Goal: Information Seeking & Learning: Learn about a topic

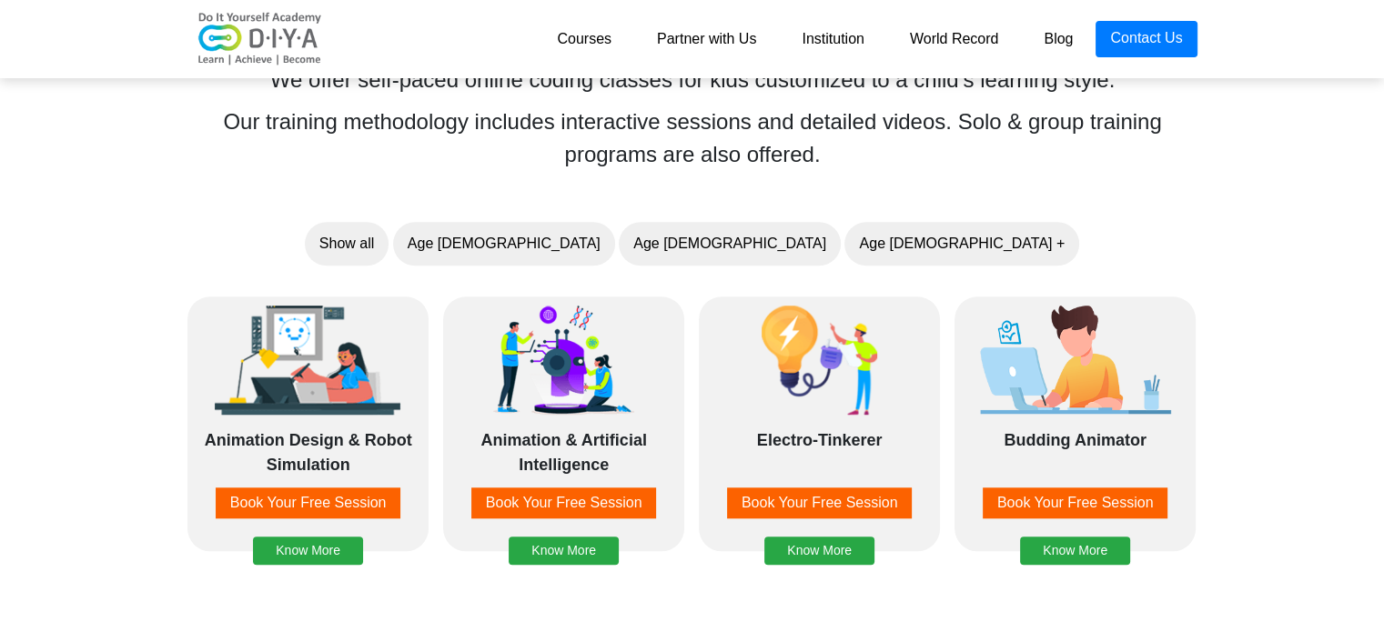
scroll to position [1383, 0]
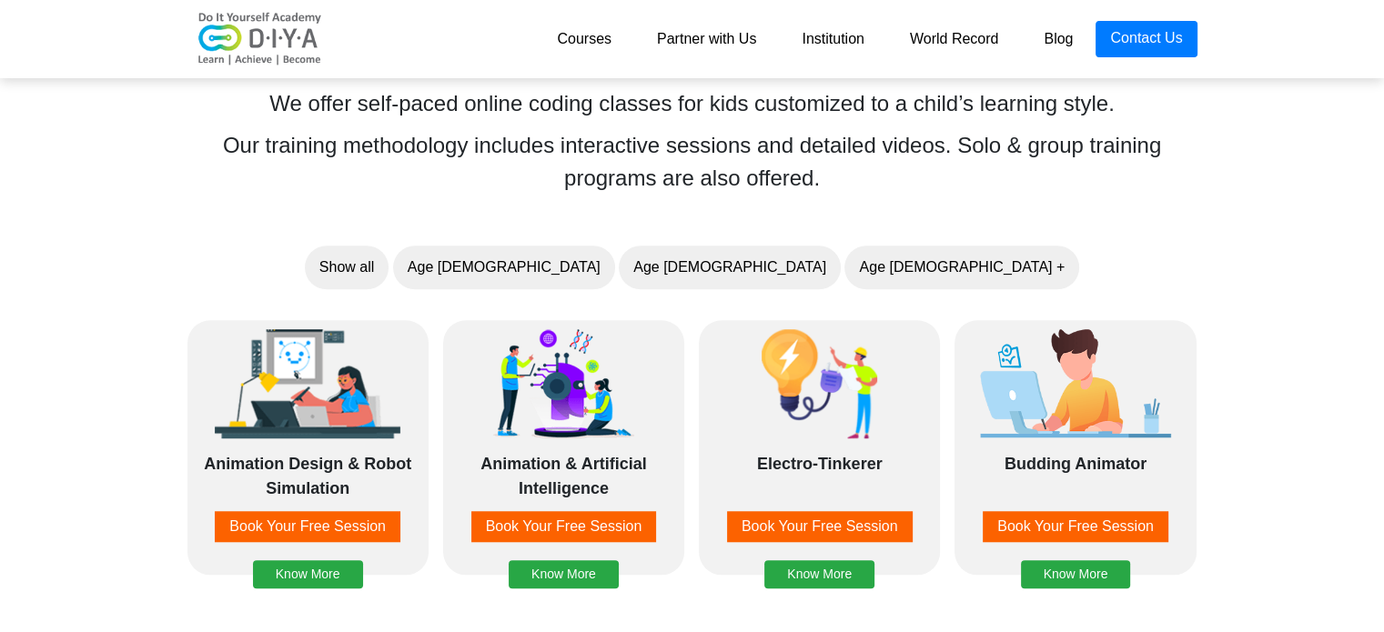
click at [277, 421] on img at bounding box center [307, 383] width 191 height 109
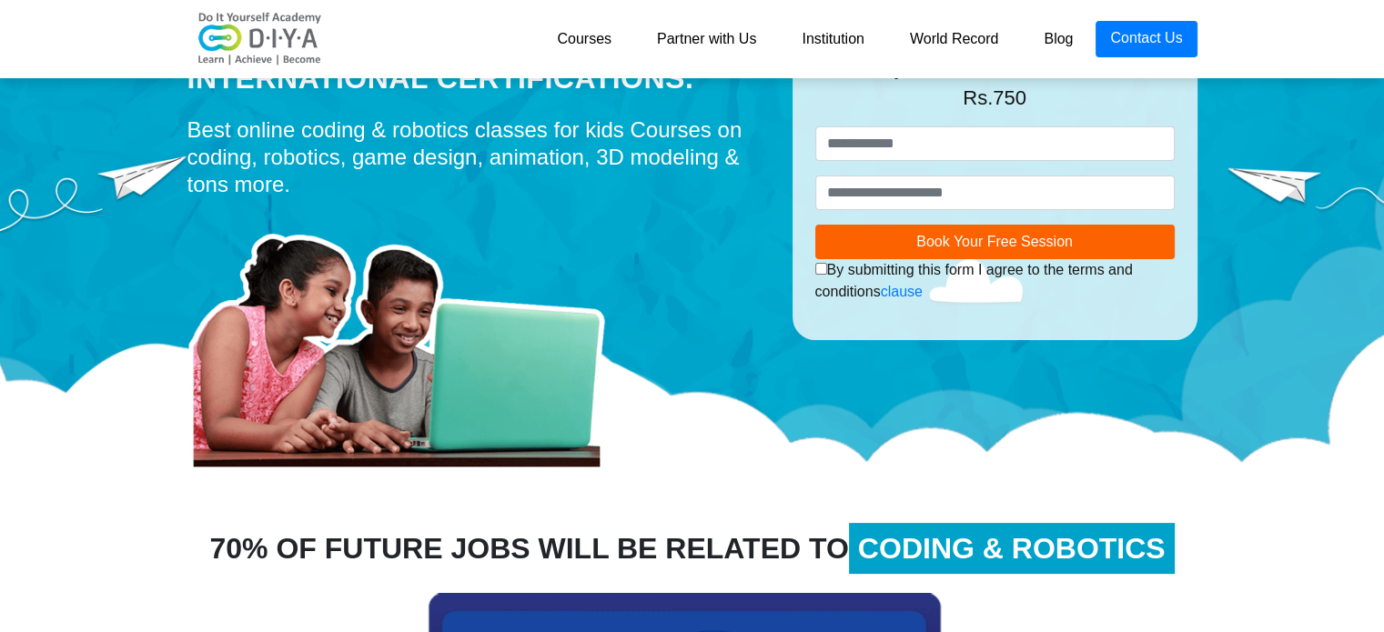
scroll to position [0, 0]
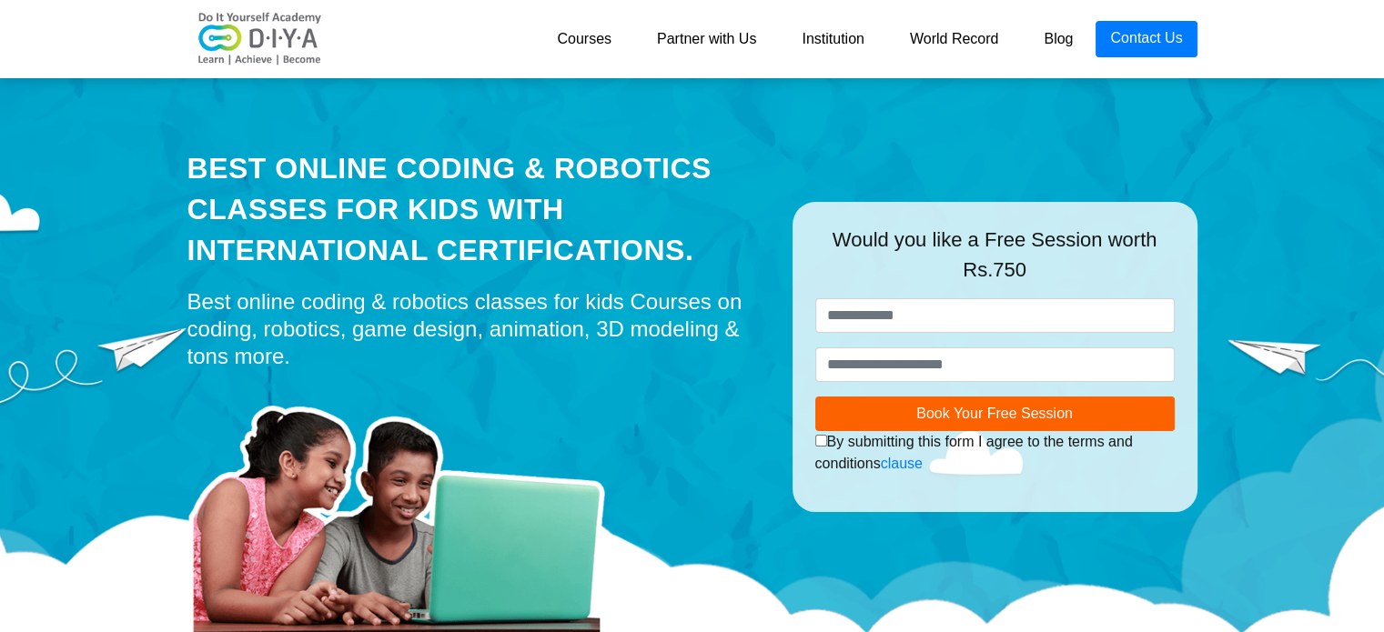
click at [961, 40] on link "World Record" at bounding box center [954, 39] width 135 height 36
click at [830, 44] on link "Institution" at bounding box center [832, 39] width 107 height 36
click at [593, 48] on link "Courses" at bounding box center [584, 39] width 100 height 36
click at [590, 37] on link "Courses" at bounding box center [584, 39] width 100 height 36
click at [590, 40] on link "Courses" at bounding box center [584, 39] width 100 height 36
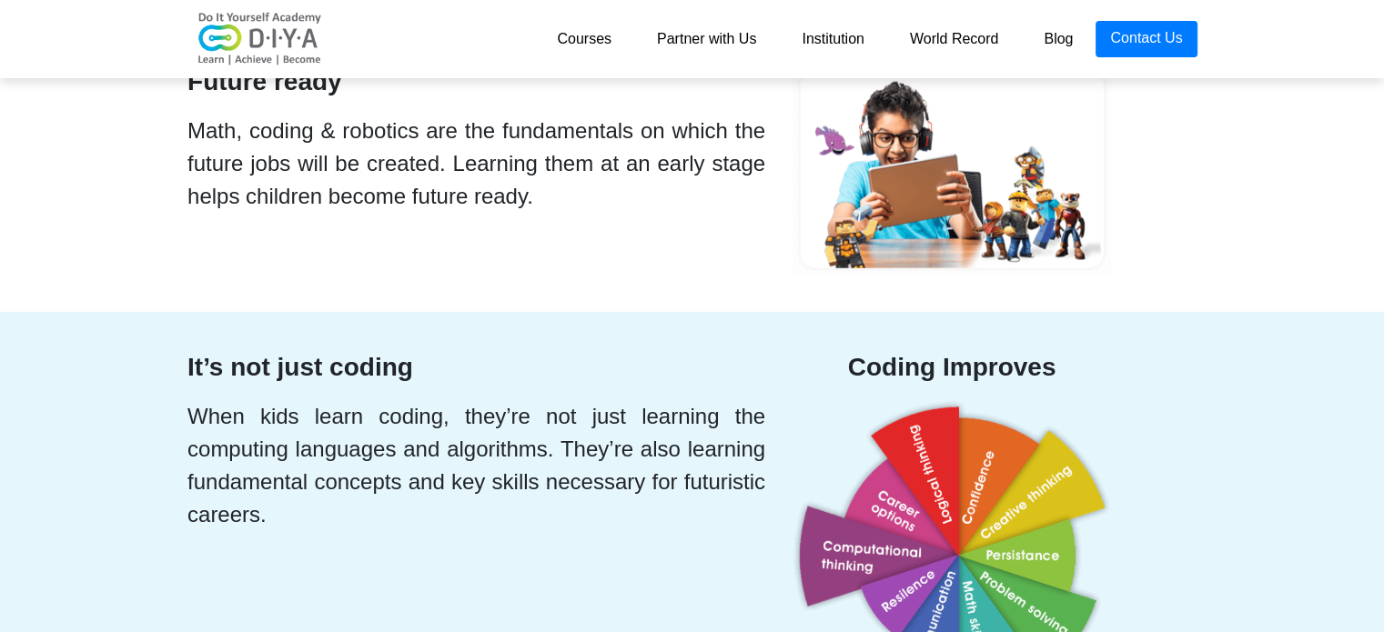
scroll to position [4990, 0]
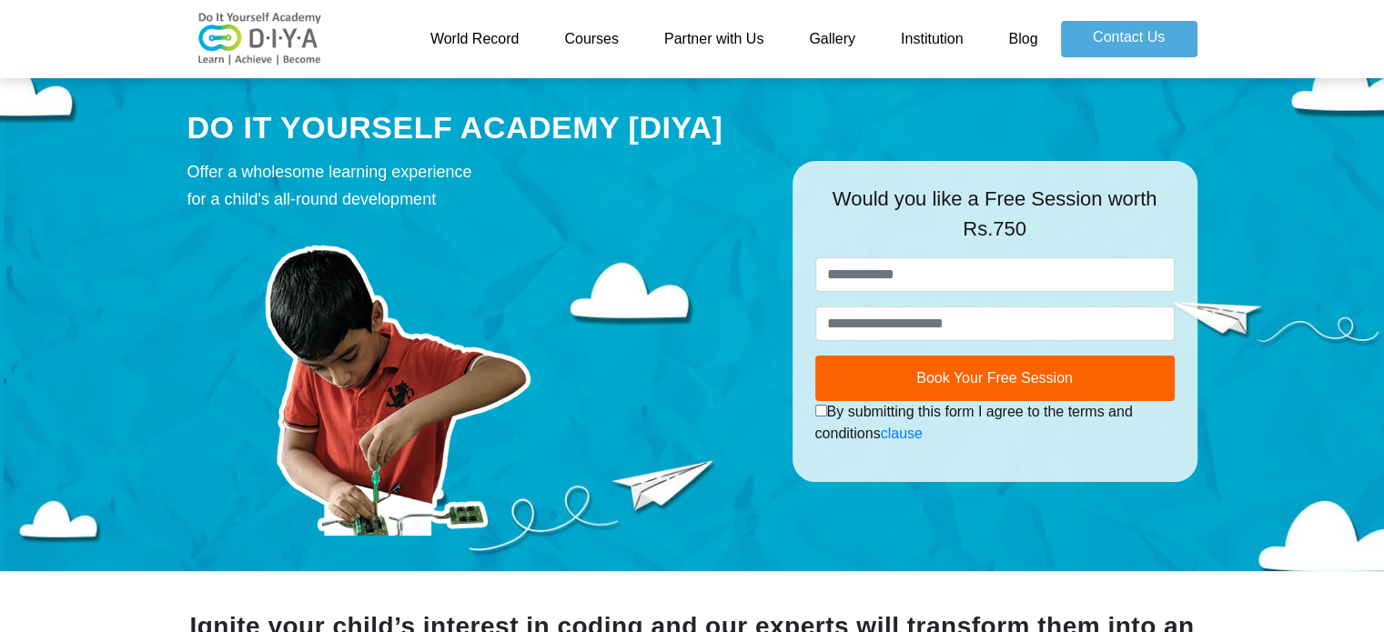
click at [491, 40] on link "World Record" at bounding box center [475, 39] width 135 height 36
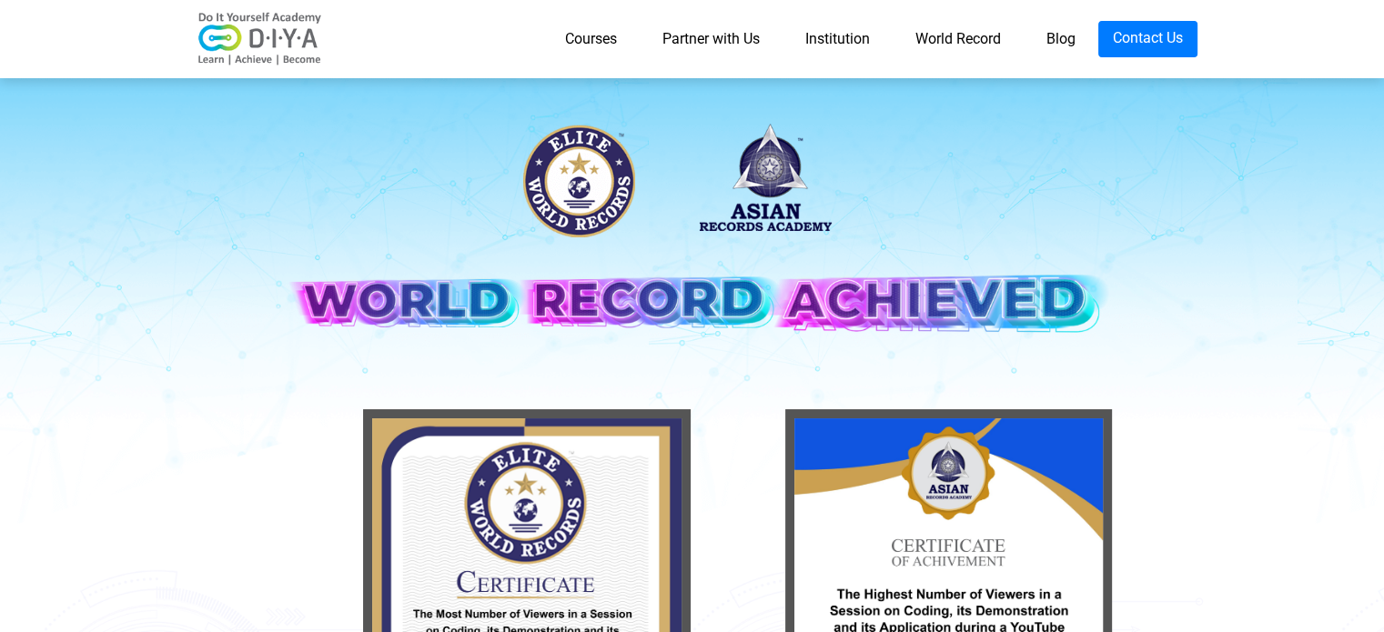
click at [1052, 37] on link "Blog" at bounding box center [1060, 39] width 75 height 36
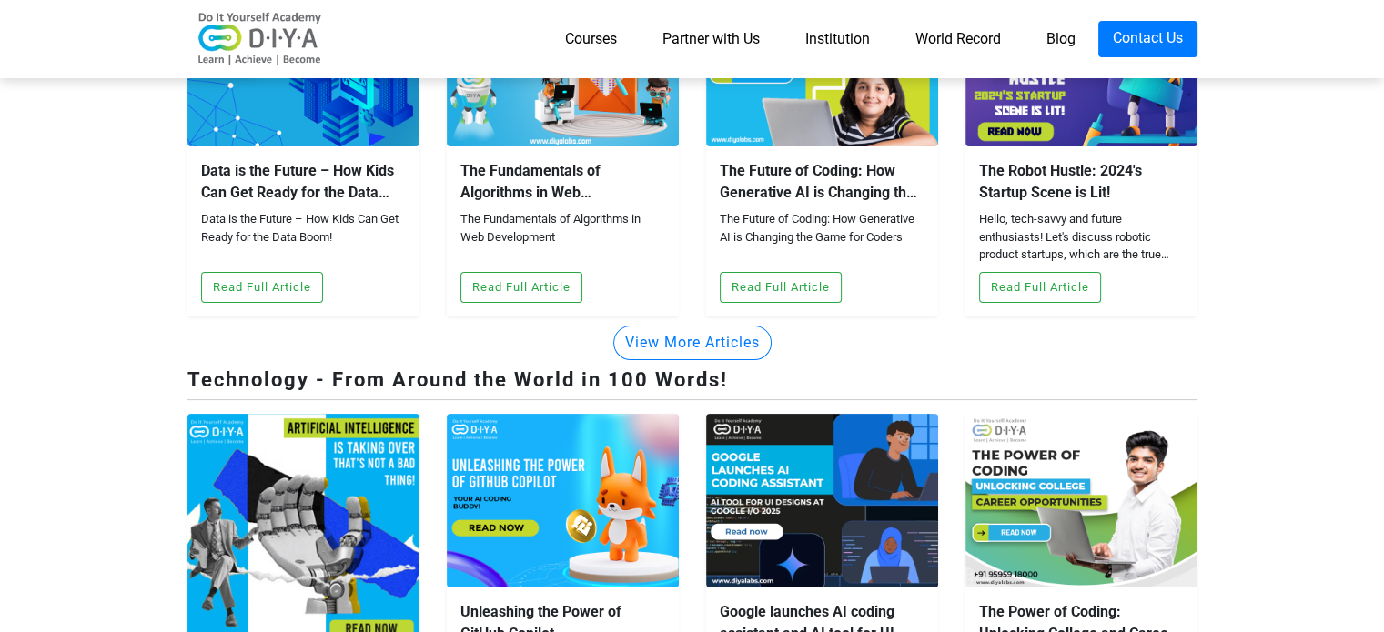
scroll to position [260, 0]
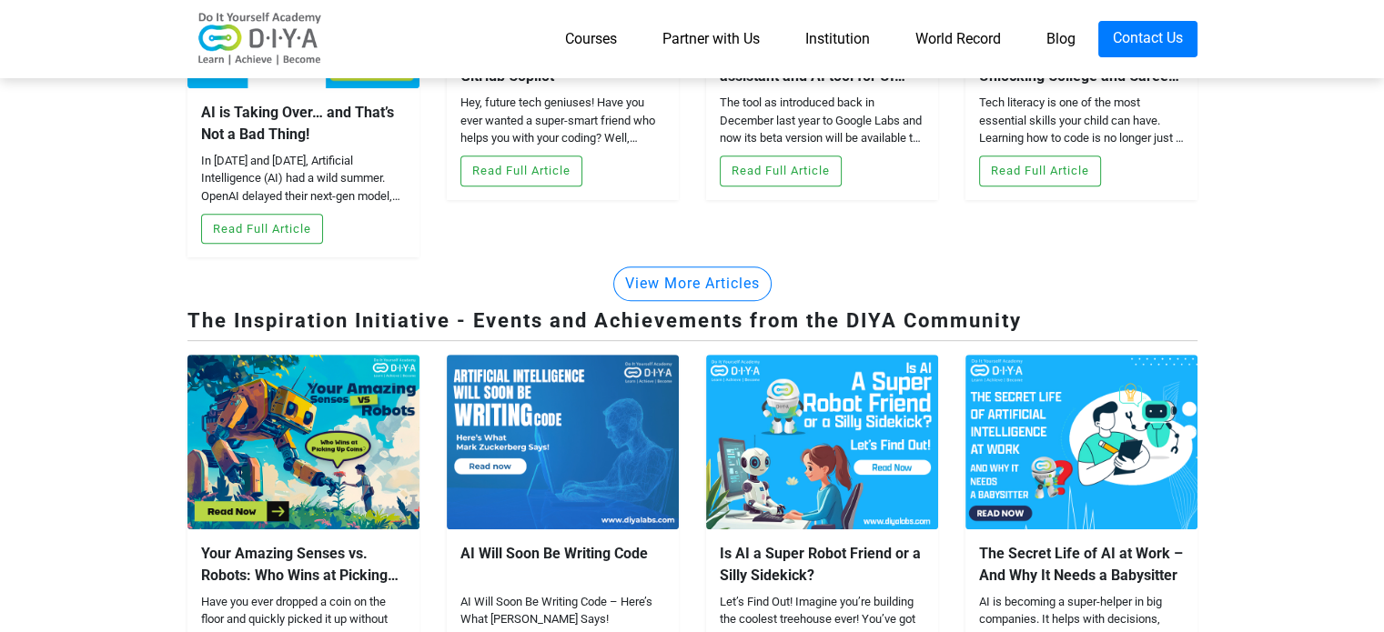
click at [961, 568] on div "The Secret Life of AI at Work – And Why It Needs a Babysitter AI is becoming a …" at bounding box center [1081, 531] width 259 height 353
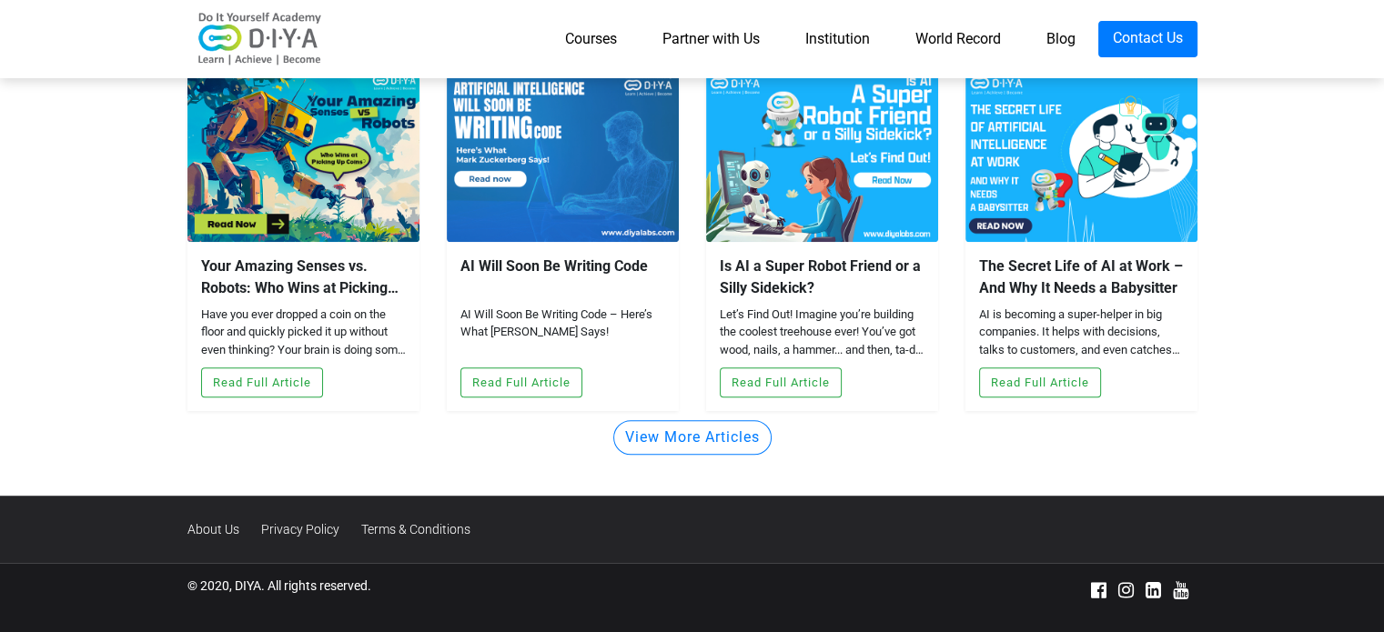
scroll to position [1138, 0]
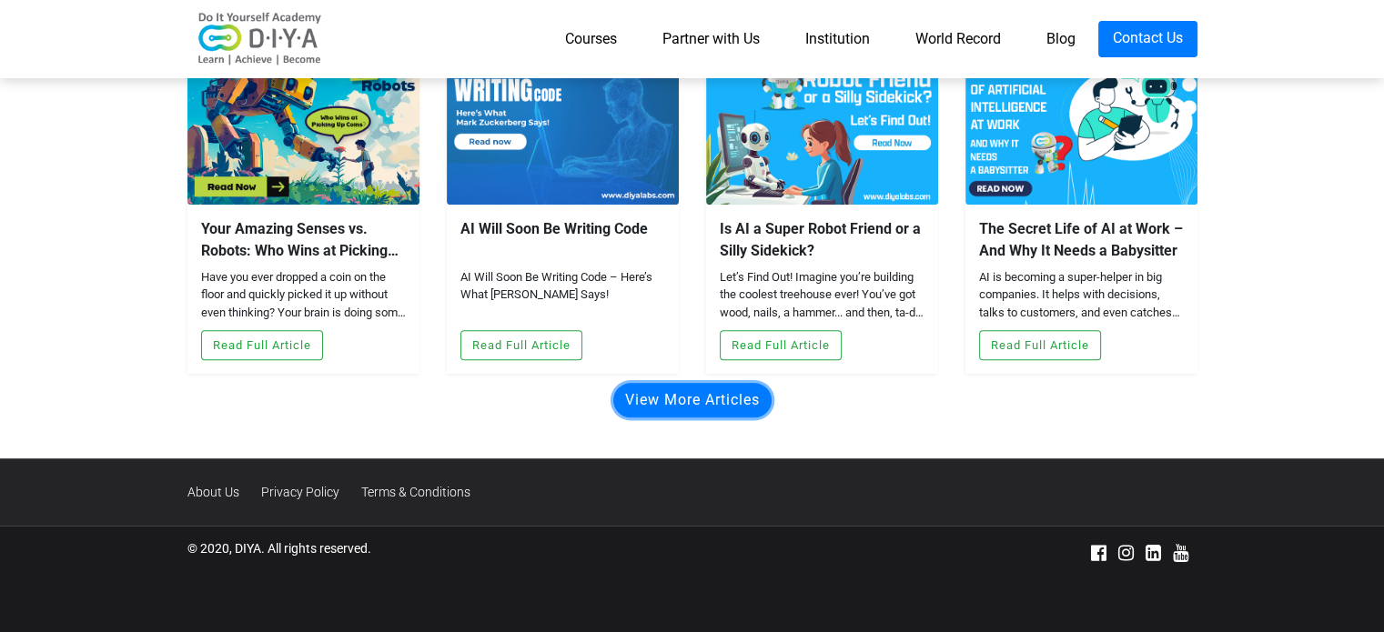
click at [686, 410] on button "View More Articles" at bounding box center [692, 400] width 158 height 35
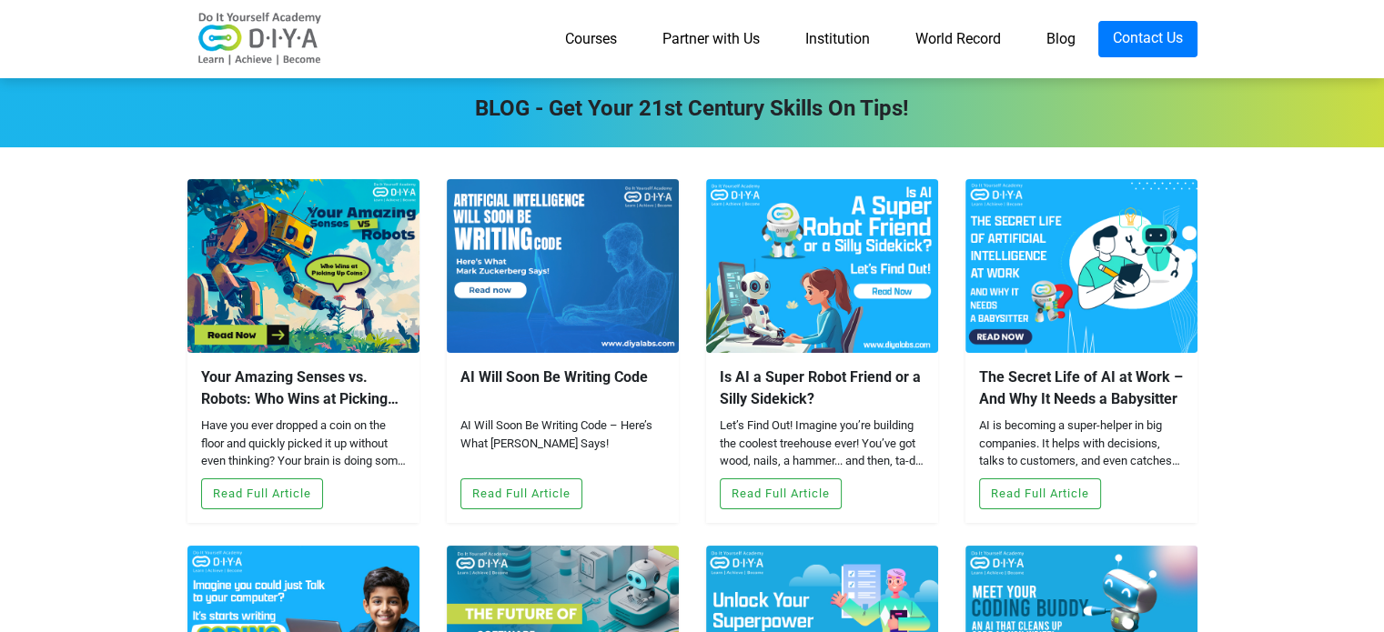
click at [895, 310] on img at bounding box center [822, 266] width 232 height 174
click at [593, 35] on link "Courses" at bounding box center [590, 39] width 97 height 36
click at [599, 36] on link "Courses" at bounding box center [590, 39] width 97 height 36
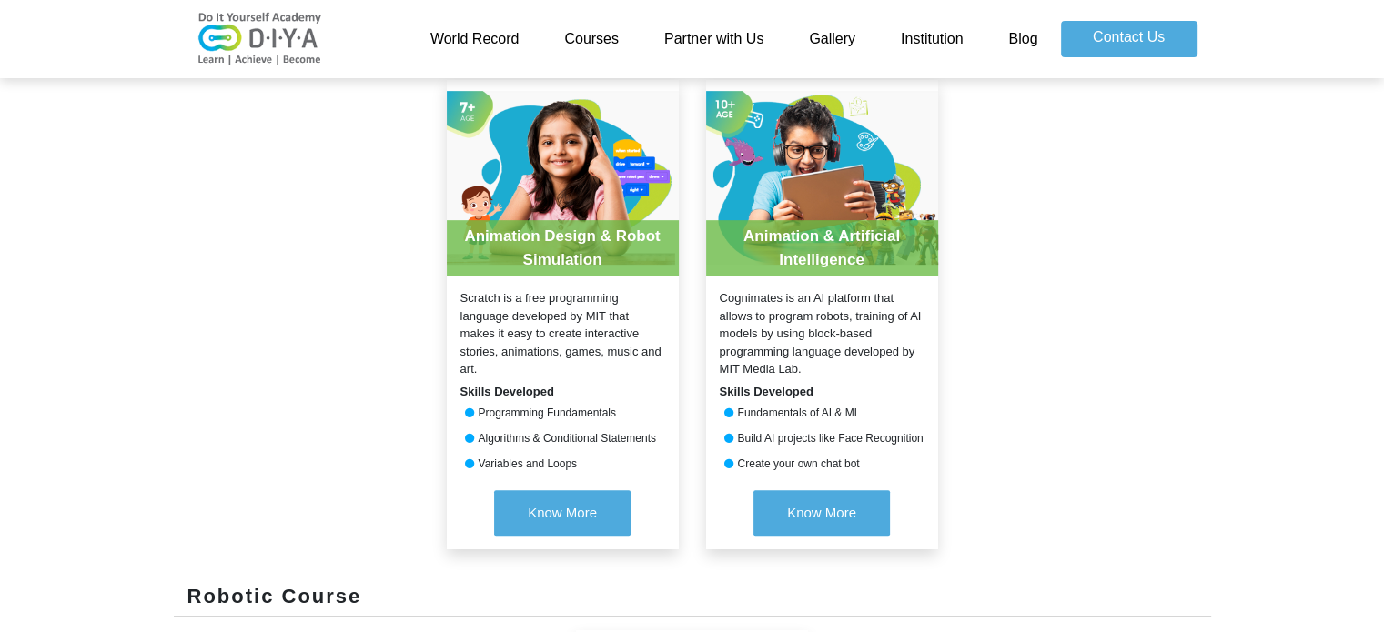
scroll to position [774, 0]
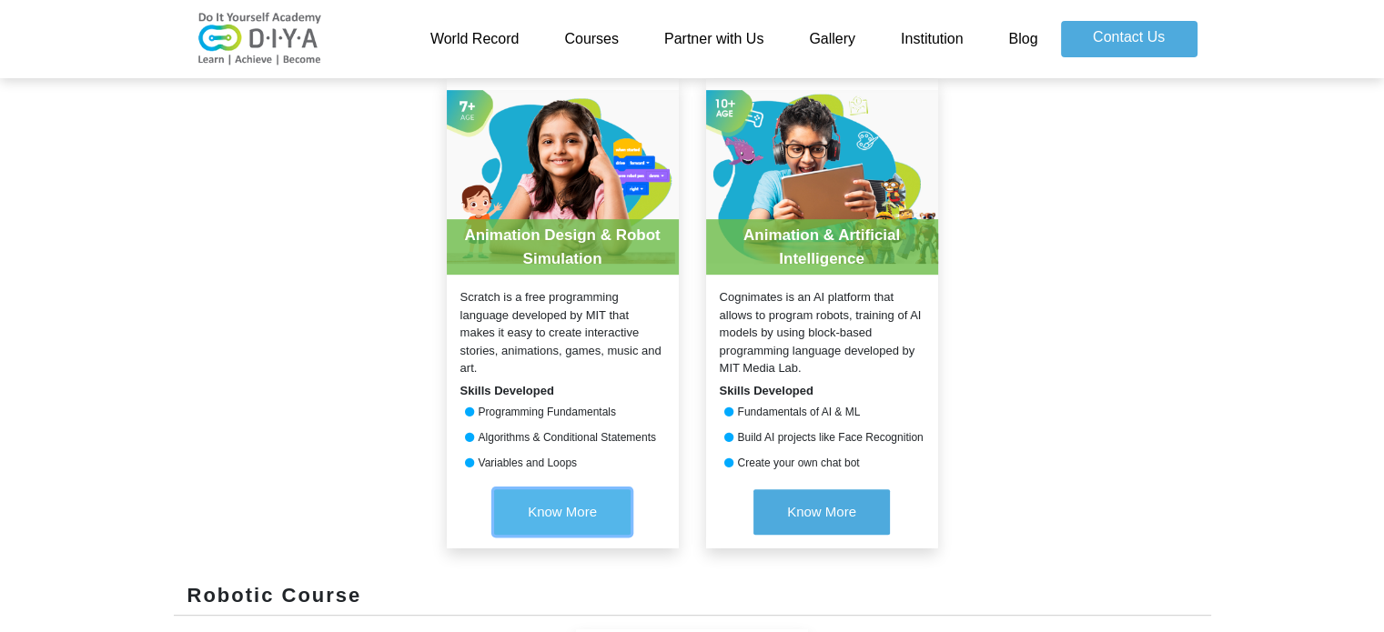
click at [575, 510] on span "Know More" at bounding box center [562, 511] width 69 height 15
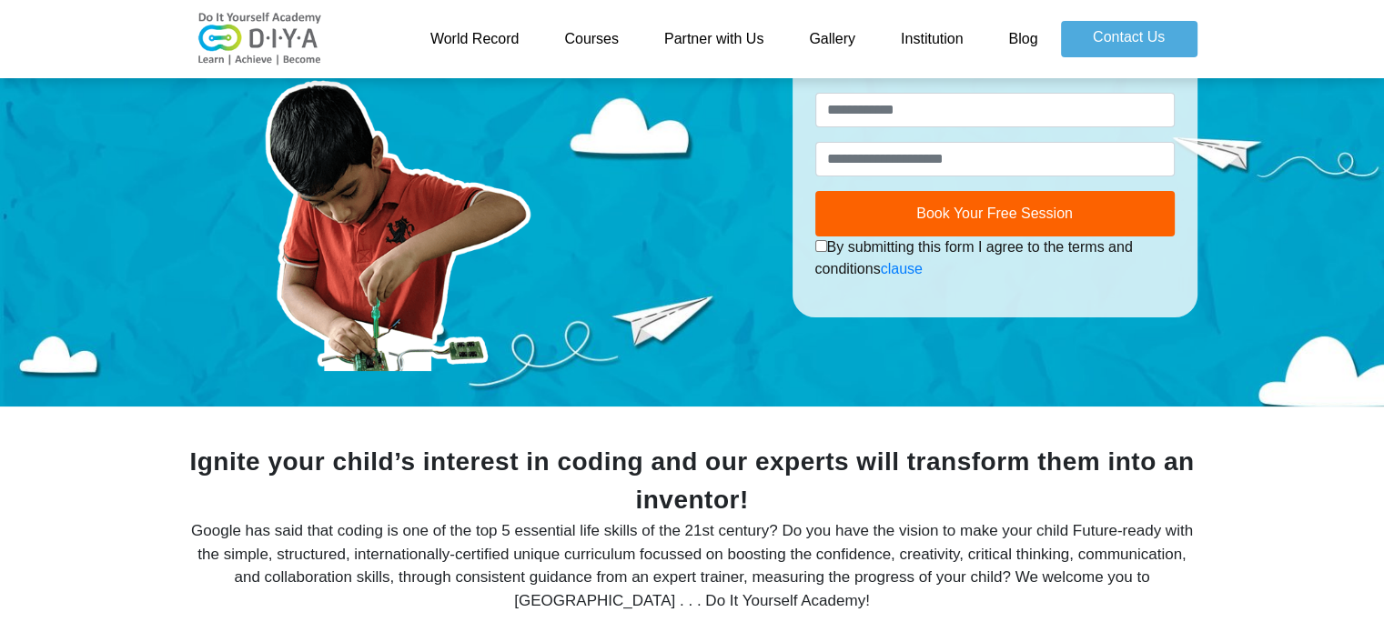
scroll to position [149, 0]
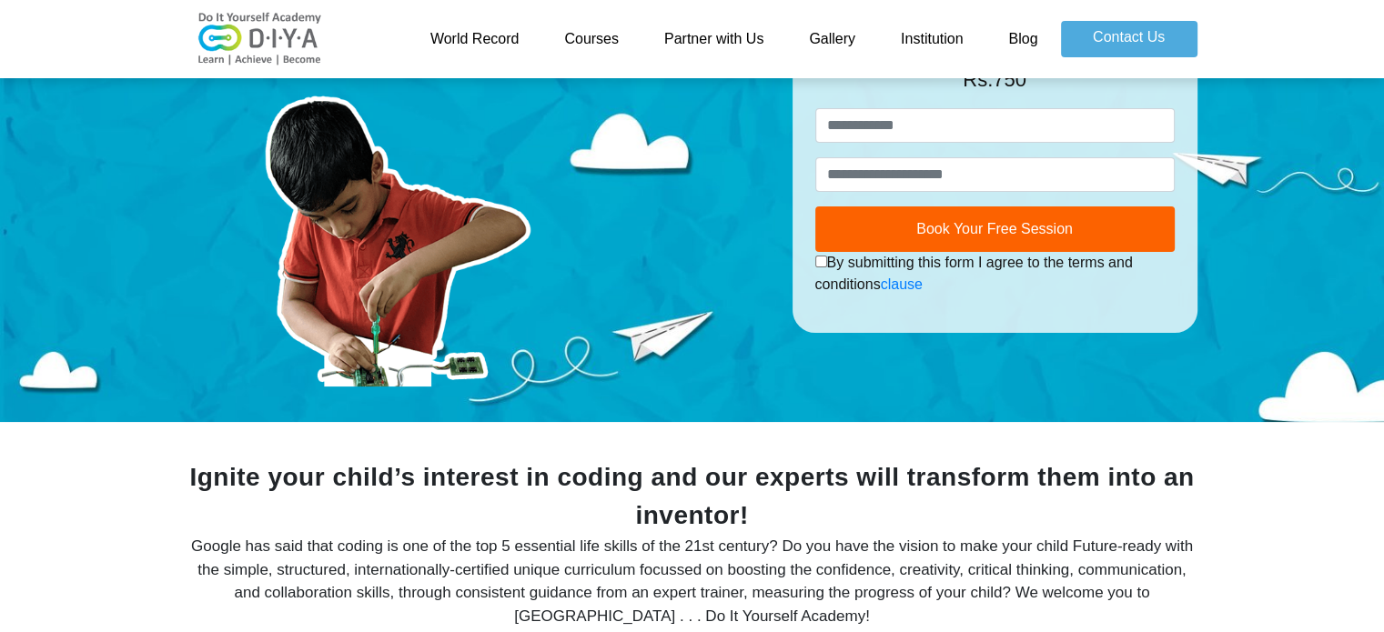
click at [833, 32] on link "Gallery" at bounding box center [832, 39] width 92 height 36
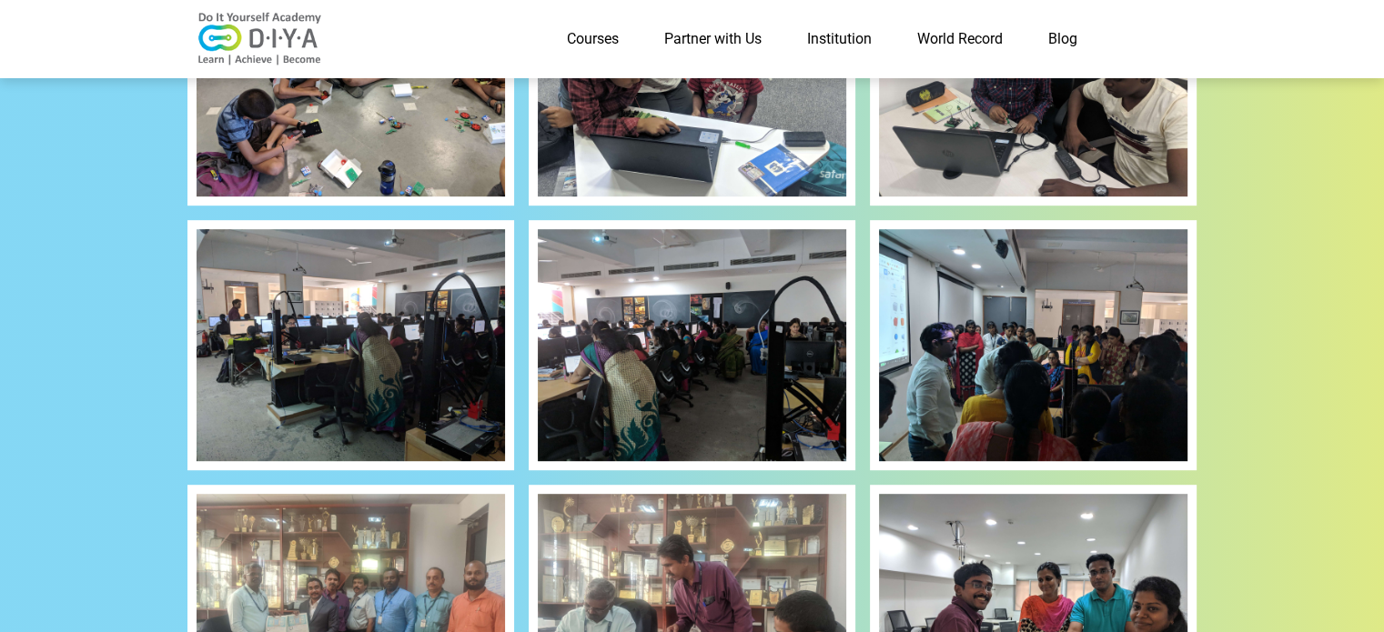
scroll to position [919, 0]
